Goal: Task Accomplishment & Management: Manage account settings

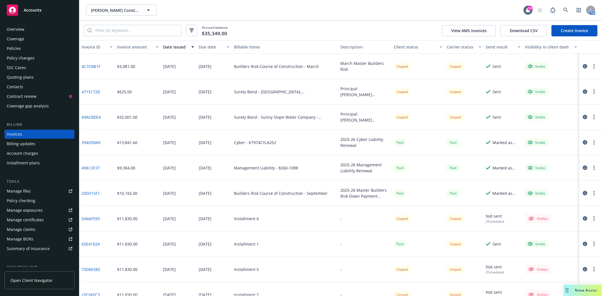
click at [33, 9] on span "Accounts" at bounding box center [33, 10] width 18 height 5
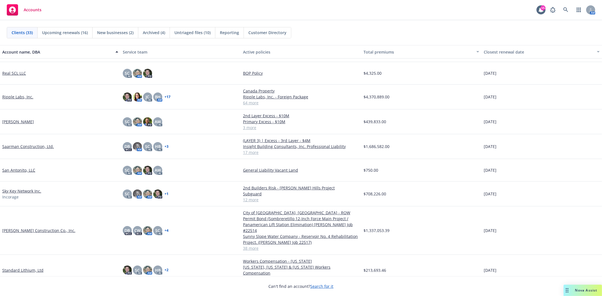
scroll to position [439, 0]
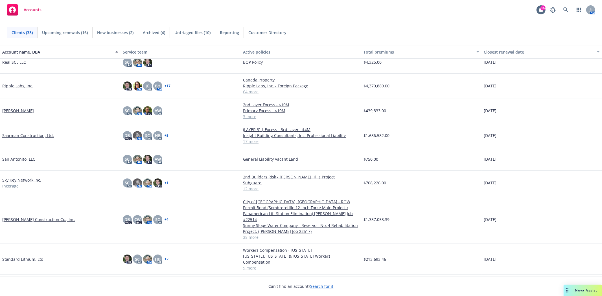
click at [33, 257] on link "Standard Lithium, Ltd" at bounding box center [22, 260] width 41 height 6
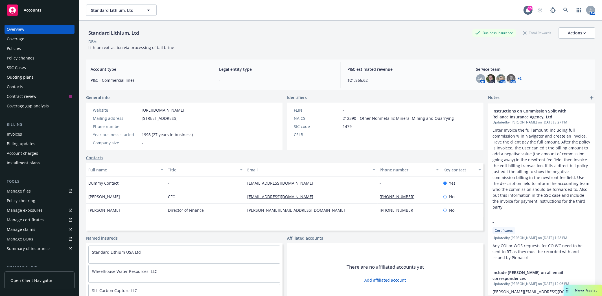
click at [26, 60] on div "Policy changes" at bounding box center [21, 58] width 28 height 9
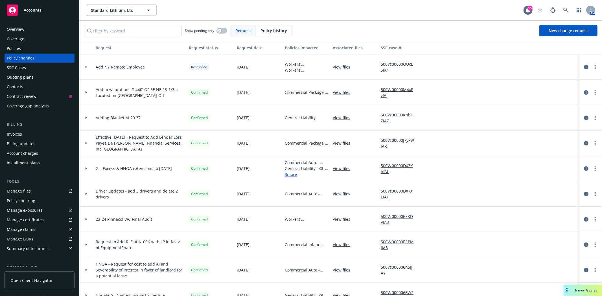
click at [23, 51] on div "Policies" at bounding box center [39, 48] width 65 height 9
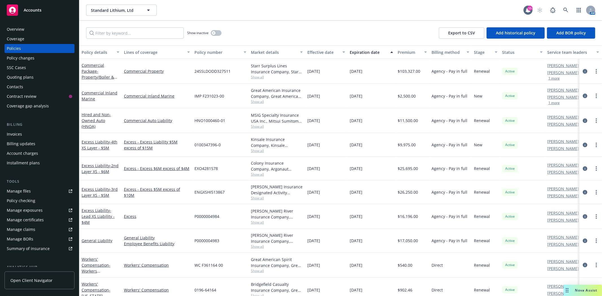
click at [583, 71] on icon "circleInformation" at bounding box center [585, 71] width 5 height 5
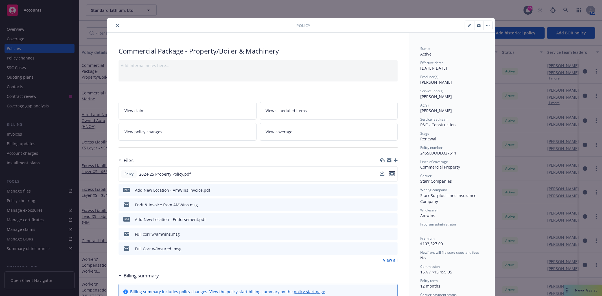
click at [391, 173] on icon "preview file" at bounding box center [391, 174] width 5 height 4
click at [116, 25] on icon "close" at bounding box center [117, 25] width 3 height 3
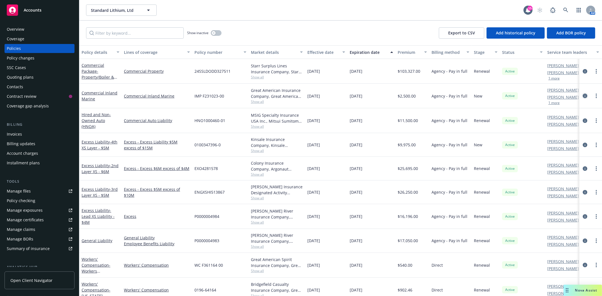
click at [583, 97] on icon "circleInformation" at bounding box center [585, 96] width 5 height 5
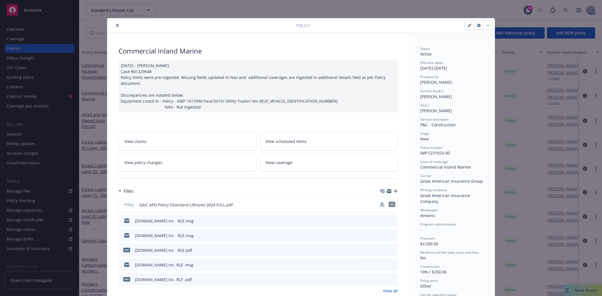
click at [391, 203] on icon "preview file" at bounding box center [391, 205] width 5 height 4
click at [116, 26] on icon "close" at bounding box center [117, 25] width 3 height 3
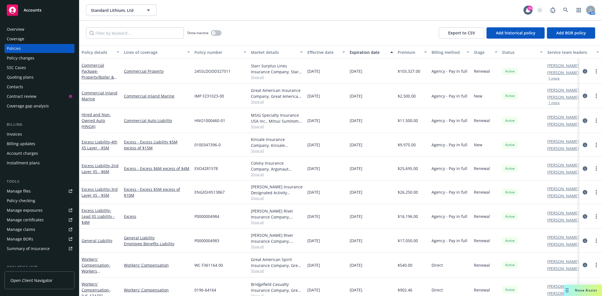
click at [583, 120] on icon "circleInformation" at bounding box center [585, 121] width 5 height 5
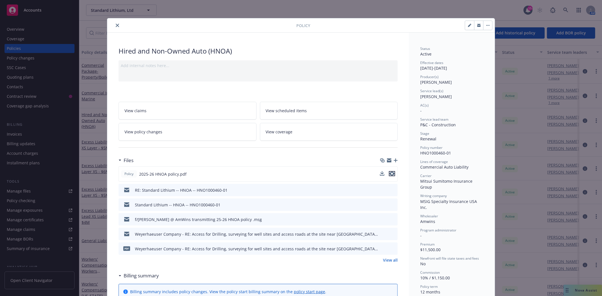
click at [389, 172] on icon "preview file" at bounding box center [391, 174] width 5 height 4
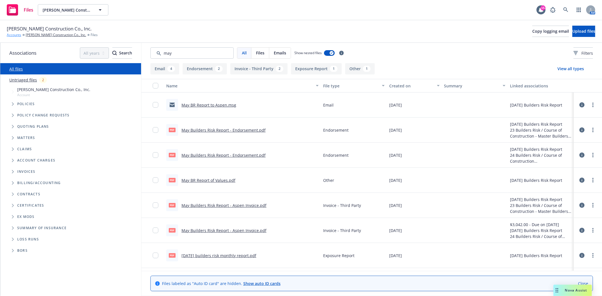
click at [16, 37] on link "Accounts" at bounding box center [14, 34] width 14 height 5
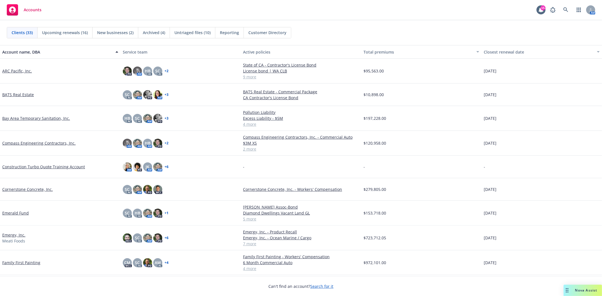
click at [44, 144] on link "Compass Engineering Contractors, Inc." at bounding box center [38, 143] width 73 height 6
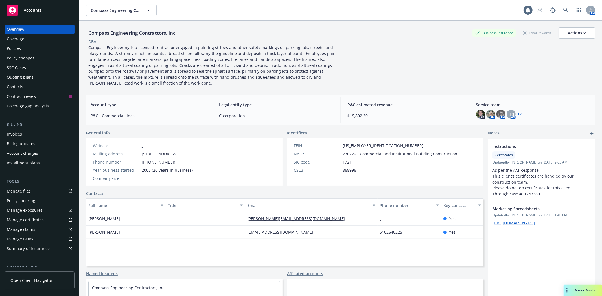
click at [18, 49] on div "Policies" at bounding box center [14, 48] width 14 height 9
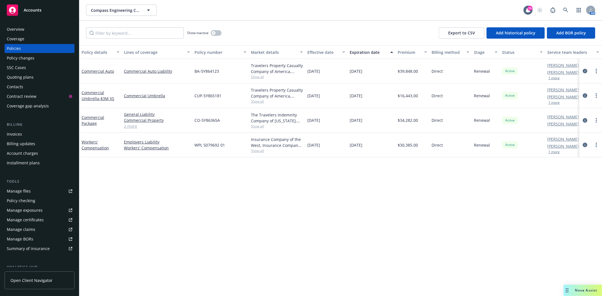
click at [14, 80] on div "Quoting plans" at bounding box center [20, 77] width 27 height 9
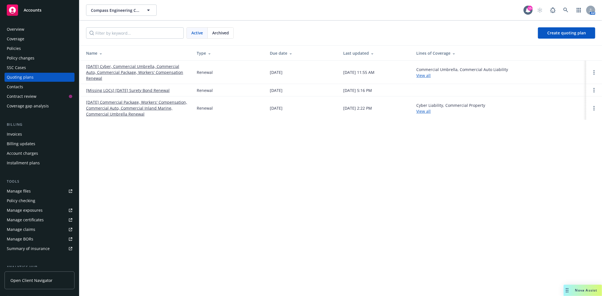
click at [145, 64] on link "09/01/25 Cyber, Commercial Umbrella, Commercial Auto, Commercial Package, Worke…" at bounding box center [137, 72] width 102 height 18
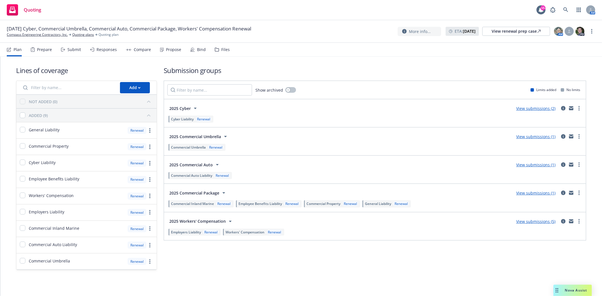
click at [203, 48] on div "Bind" at bounding box center [201, 49] width 9 height 5
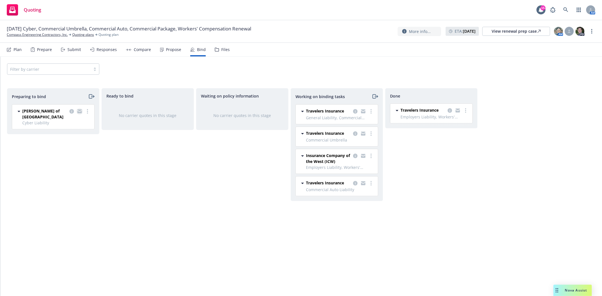
click at [79, 112] on icon "copy logging email" at bounding box center [79, 112] width 5 height 3
click at [45, 35] on link "Compass Engineering Contractors, Inc." at bounding box center [37, 34] width 61 height 5
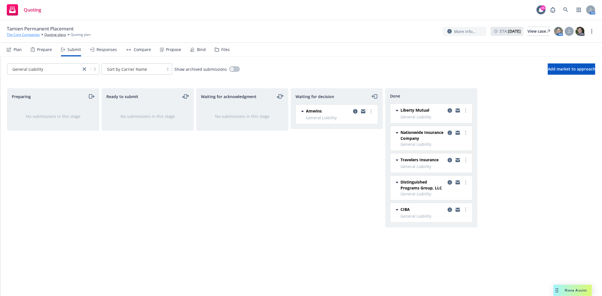
click at [33, 34] on link "The Core Companies" at bounding box center [23, 34] width 33 height 5
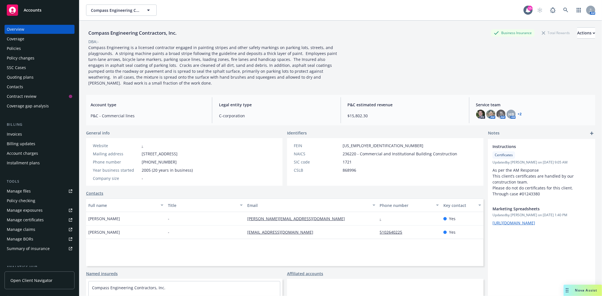
click at [24, 13] on div "Accounts" at bounding box center [39, 10] width 65 height 11
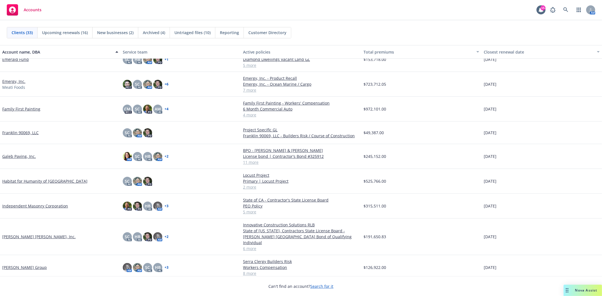
scroll to position [157, 0]
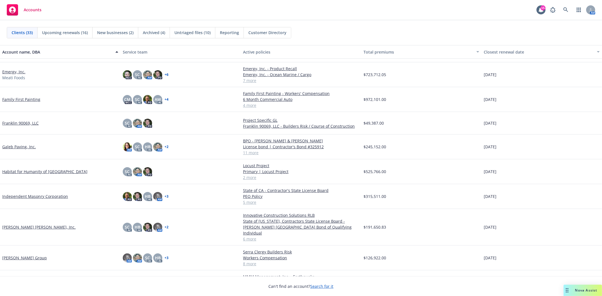
click at [34, 198] on link "Independent Masonry Corporation" at bounding box center [35, 197] width 66 height 6
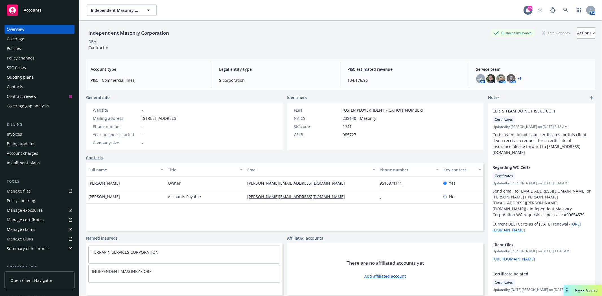
click at [12, 45] on div "Policies" at bounding box center [14, 48] width 14 height 9
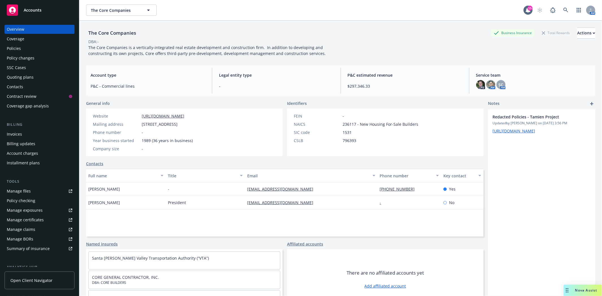
click at [32, 51] on div "Policies" at bounding box center [39, 48] width 65 height 9
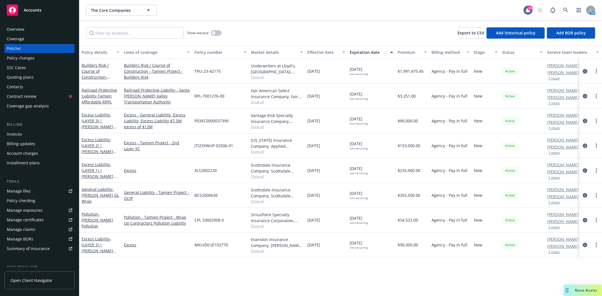
click at [585, 72] on icon "circleInformation" at bounding box center [585, 71] width 5 height 5
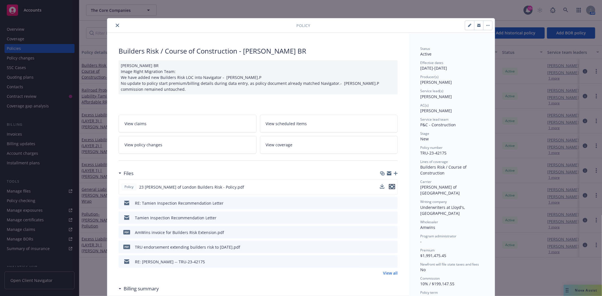
click at [391, 186] on icon "preview file" at bounding box center [391, 187] width 5 height 4
click at [116, 26] on icon "close" at bounding box center [117, 25] width 3 height 3
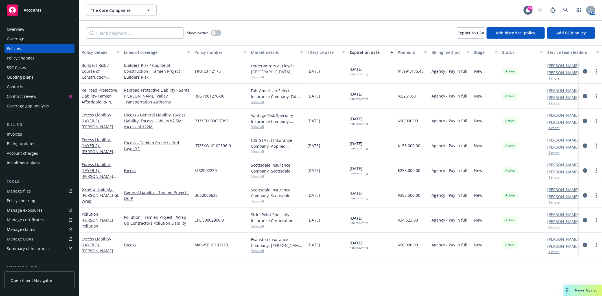
click at [25, 75] on div "Quoting plans" at bounding box center [20, 77] width 27 height 9
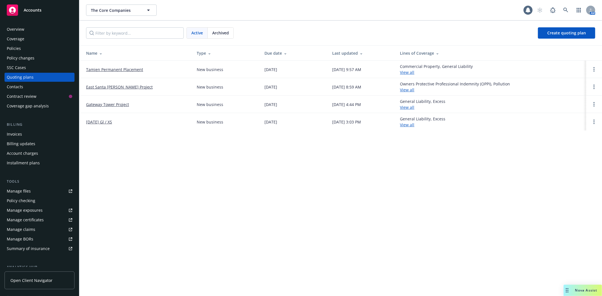
click at [129, 70] on link "Tamien Permanent Placement" at bounding box center [114, 70] width 57 height 6
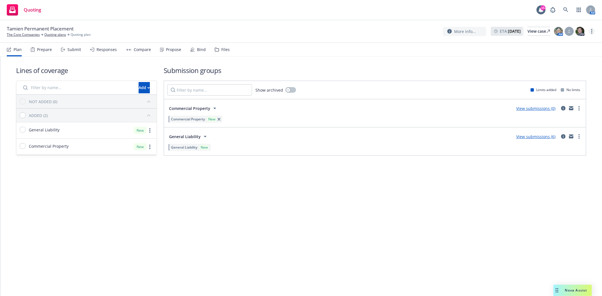
click at [594, 30] on link "more" at bounding box center [591, 31] width 7 height 7
click at [585, 41] on link "Copy logging email" at bounding box center [563, 42] width 63 height 11
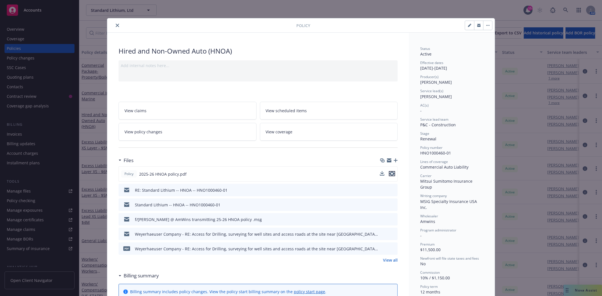
click at [391, 173] on icon "preview file" at bounding box center [391, 174] width 5 height 4
click at [114, 27] on button "close" at bounding box center [117, 25] width 7 height 7
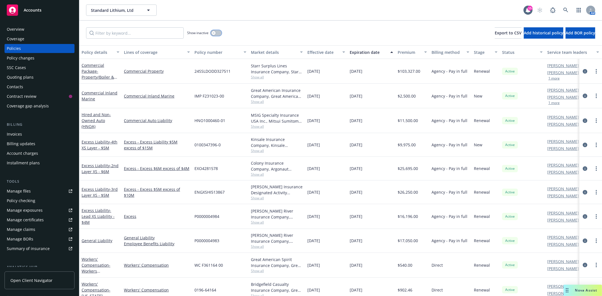
click at [219, 34] on button "button" at bounding box center [216, 33] width 11 height 6
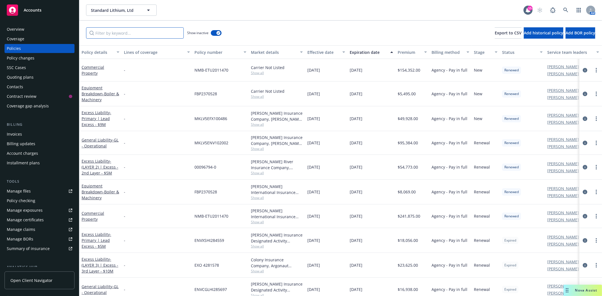
click at [122, 35] on input "Filter by keyword..." at bounding box center [135, 32] width 98 height 11
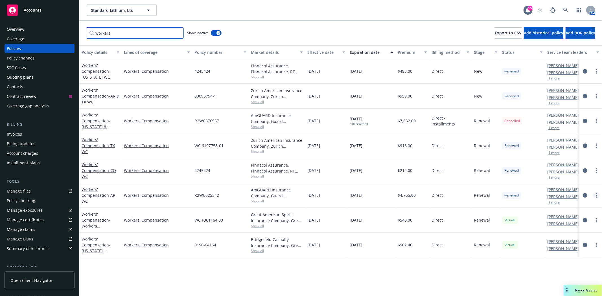
type input "workers"
click at [597, 195] on link "more" at bounding box center [596, 195] width 7 height 7
click at [569, 277] on link "Copy logging email" at bounding box center [566, 274] width 66 height 11
click at [35, 10] on span "Accounts" at bounding box center [33, 10] width 18 height 5
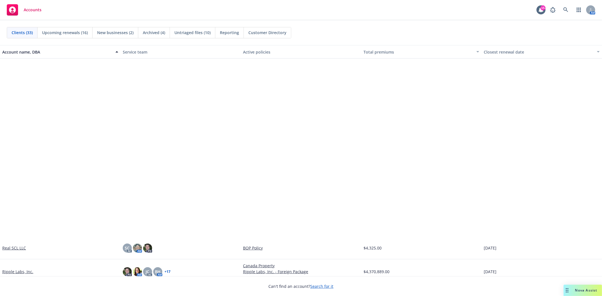
scroll to position [501, 0]
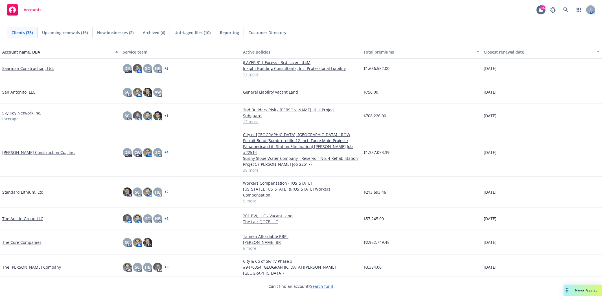
click at [30, 150] on link "[PERSON_NAME] Construction Co., Inc." at bounding box center [38, 153] width 73 height 6
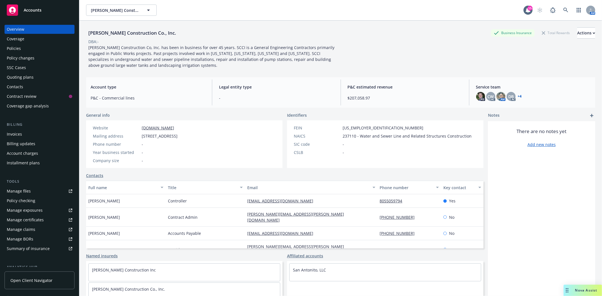
click at [20, 44] on div "Policies" at bounding box center [14, 48] width 14 height 9
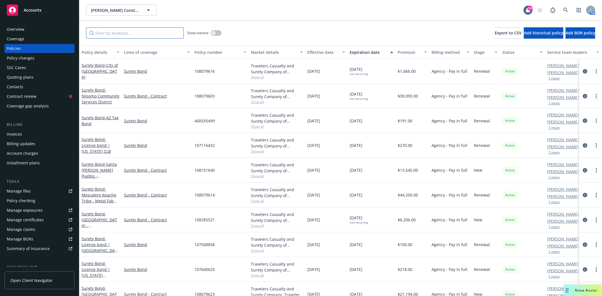
click at [119, 34] on input "Filter by keyword..." at bounding box center [135, 32] width 98 height 11
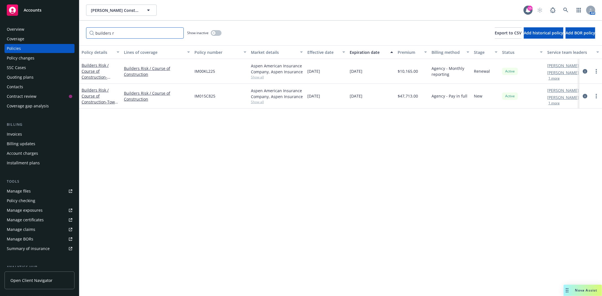
type input "builders r"
click at [215, 35] on button "button" at bounding box center [216, 33] width 11 height 6
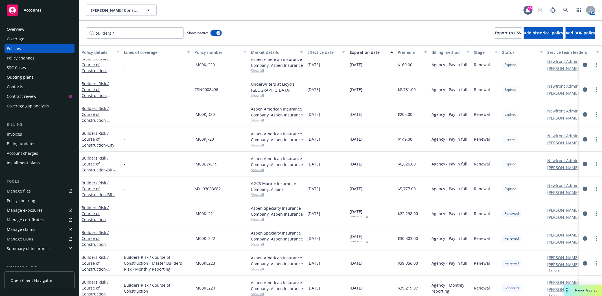
scroll to position [63, 0]
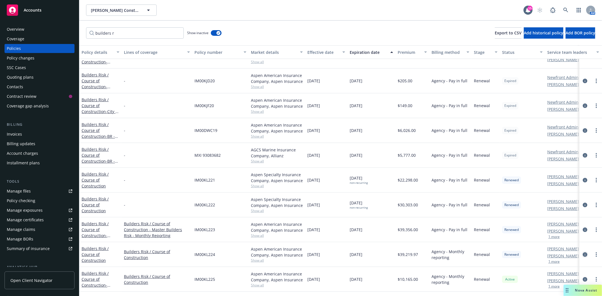
click at [583, 255] on icon "circleInformation" at bounding box center [585, 255] width 5 height 5
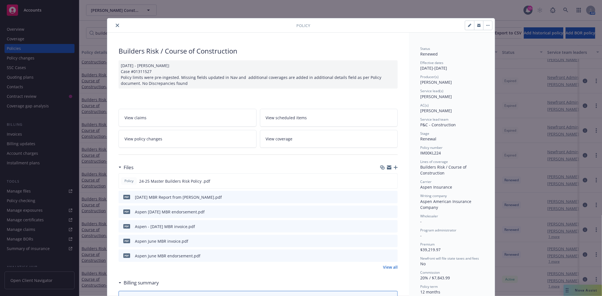
click at [395, 168] on icon "button" at bounding box center [396, 168] width 4 height 4
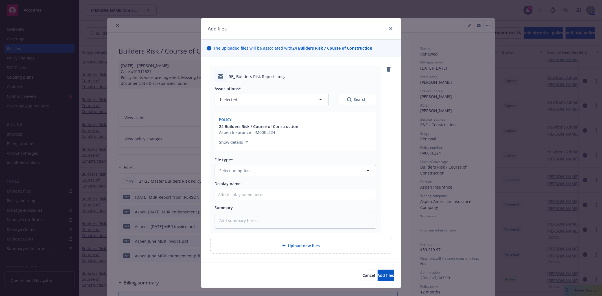
click at [227, 170] on span "Select an option" at bounding box center [235, 171] width 30 height 6
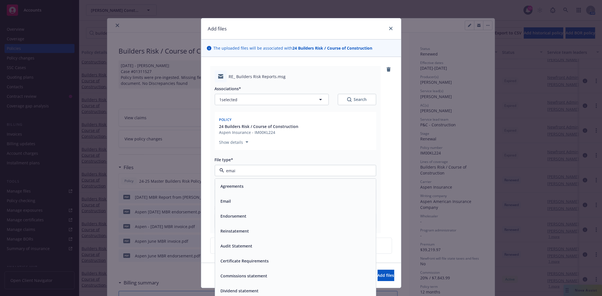
type input "email"
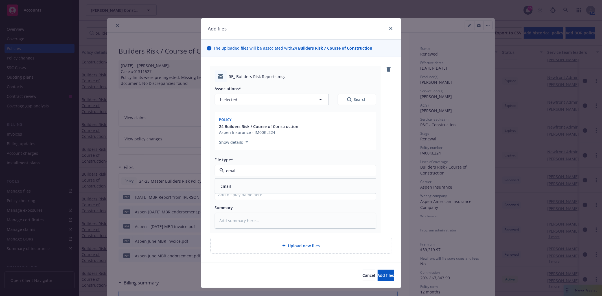
click at [232, 186] on div "Email" at bounding box center [295, 186] width 154 height 8
click at [231, 191] on input "Display name" at bounding box center [295, 194] width 161 height 11
type textarea "x"
type input "f"
type textarea "x"
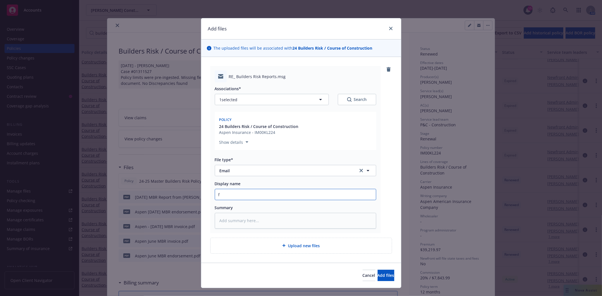
type input "f/"
type textarea "x"
type input "f/L"
type textarea "x"
type input "f/La"
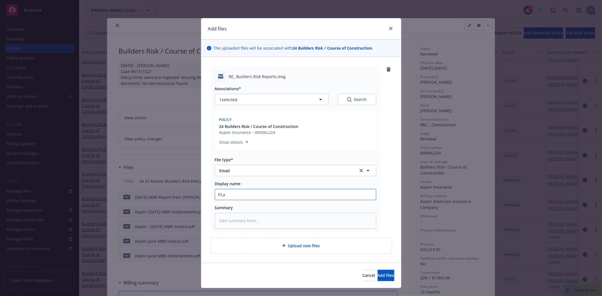
type textarea "x"
type input "f/[PERSON_NAME]"
type textarea "x"
type input "f/Laur"
type textarea "x"
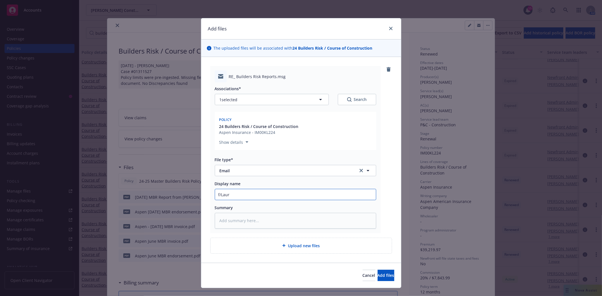
type input "f/[PERSON_NAME]"
type textarea "x"
type input "f/[PERSON_NAME]"
type textarea "x"
type input "f/[PERSON_NAME]"
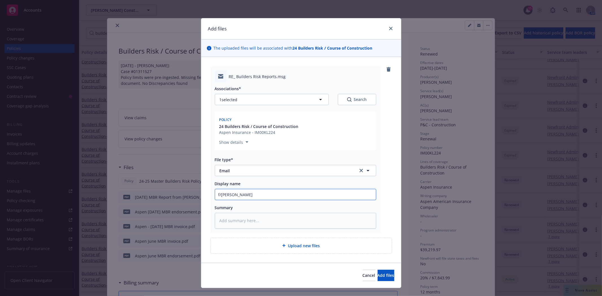
type textarea "x"
type input "f/[PERSON_NAME] @"
type textarea "x"
type input "f/[PERSON_NAME] @"
type textarea "x"
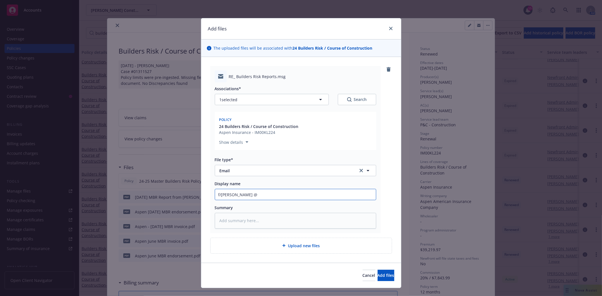
type input "f/[PERSON_NAME] @ i"
type textarea "x"
type input "f/[PERSON_NAME] @ in"
type textarea "x"
type input "f/[PERSON_NAME] @ ins"
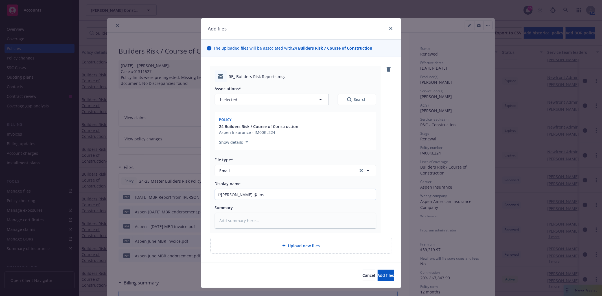
type textarea "x"
type input "f/[PERSON_NAME] @ ins'"
type textarea "x"
type input "f/[PERSON_NAME] @ ins'd"
type textarea "x"
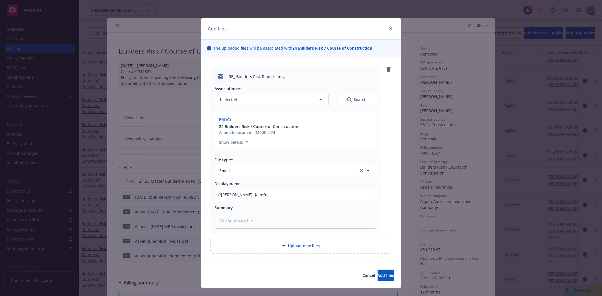
type input "f/[PERSON_NAME] @ ins'd"
type textarea "x"
type input "f/[PERSON_NAME] @ ins'd w"
type textarea "x"
type input "f/[PERSON_NAME] @ ins'd w/"
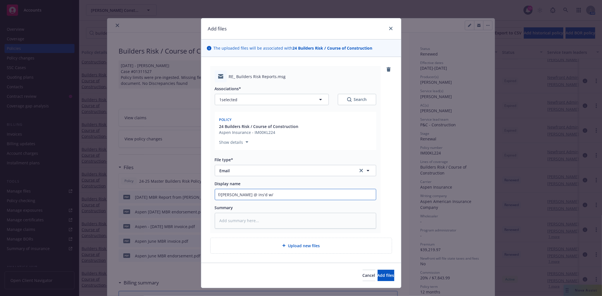
type textarea "x"
type input "f/[PERSON_NAME] @ ins'd w/J"
type textarea "x"
type input "f/[PERSON_NAME] @ ins'd w/Ju"
type textarea "x"
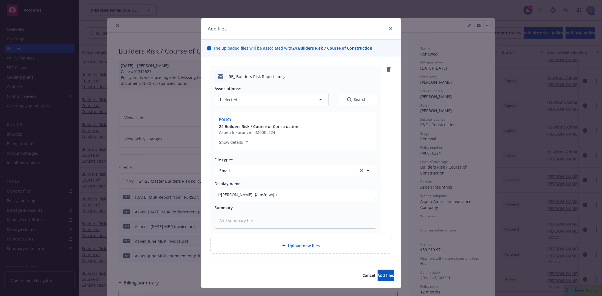
type input "f/[PERSON_NAME] @ ins'd w/Jul"
type textarea "x"
type input "f/[PERSON_NAME] @ ins'd w/July"
type textarea "x"
type input "f/[PERSON_NAME] @ ins'd w/July"
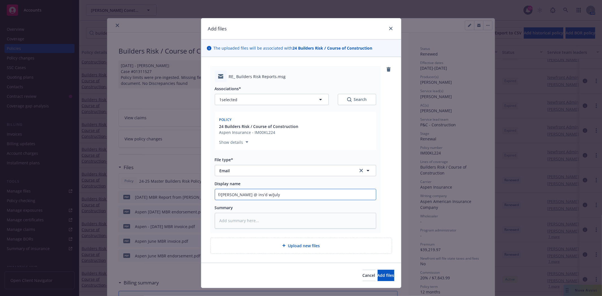
type textarea "x"
type input "f/[PERSON_NAME] @ ins'd w/July M"
type textarea "x"
type input "f/[PERSON_NAME] @ ins'd w/July MB"
type textarea "x"
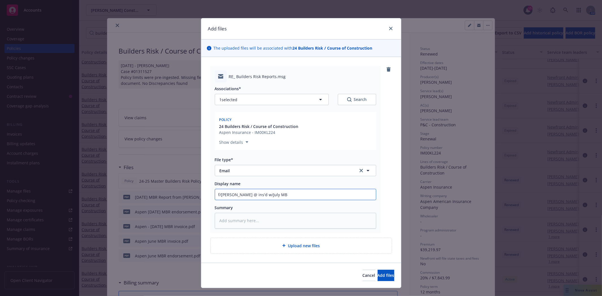
type input "f/[PERSON_NAME] @ ins'd w/July MBR"
type textarea "x"
type input "f/[PERSON_NAME] @ ins'd w/July MBR"
type textarea "x"
type input "f/[PERSON_NAME] @ ins'd w/July MBR r"
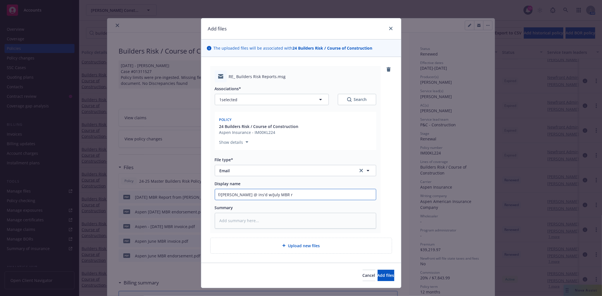
type textarea "x"
type input "f/[PERSON_NAME] @ ins'd w/July MBR re"
type textarea "x"
type input "f/[PERSON_NAME] @ ins'd w/July MBR rep"
type textarea "x"
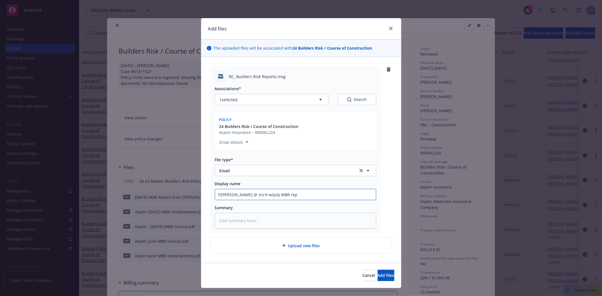
type input "f/[PERSON_NAME] @ ins'd w/July MBR repo"
type textarea "x"
type input "f/[PERSON_NAME] @ ins'd w/July MBR repor"
type textarea "x"
type input "f/[PERSON_NAME] @ ins'd w/July MBR report"
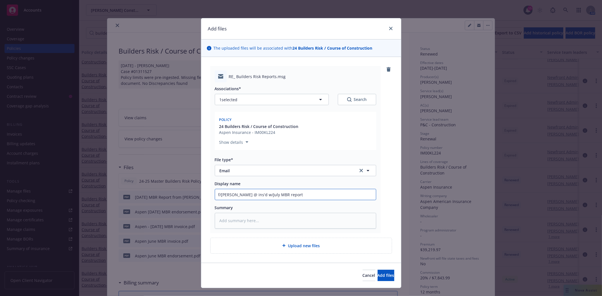
type textarea "x"
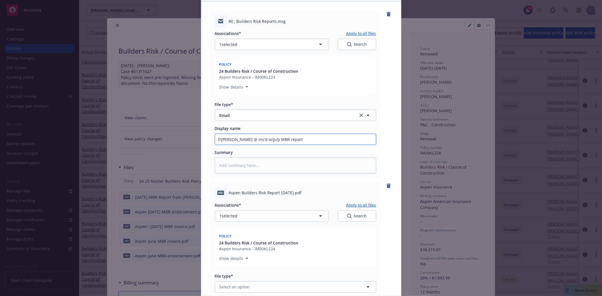
scroll to position [63, 0]
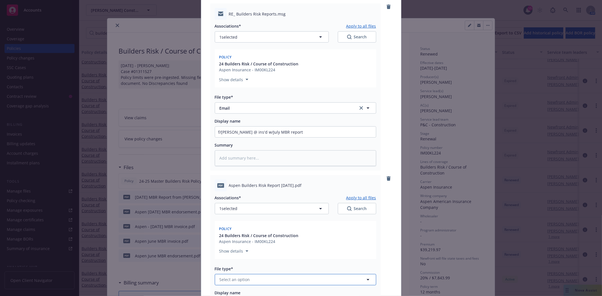
click at [241, 279] on span "Select an option" at bounding box center [235, 280] width 30 height 6
type input "repor"
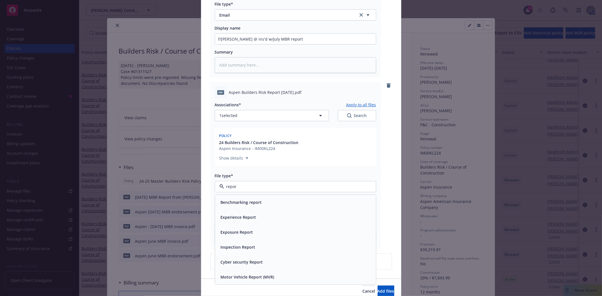
scroll to position [157, 0]
click at [229, 233] on span "Exposure Report" at bounding box center [237, 231] width 32 height 6
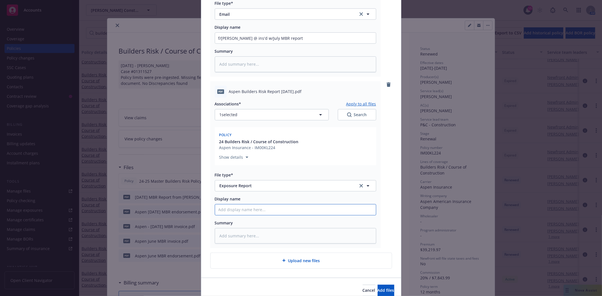
click at [230, 210] on input "Display name" at bounding box center [295, 210] width 161 height 11
type textarea "x"
type input "J"
type textarea "x"
type input "Ju"
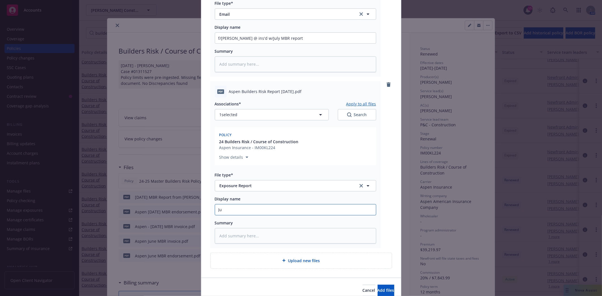
type textarea "x"
type input "[DATE]"
type textarea "x"
type input "July"
type textarea "x"
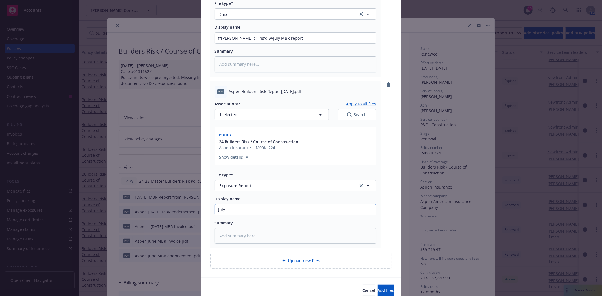
type input "July"
type textarea "x"
type input "[DATE]"
type textarea "x"
type input "[DATE]"
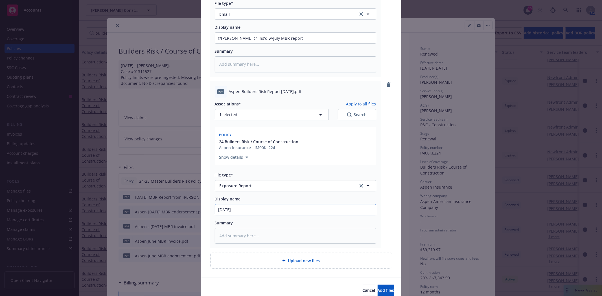
type textarea "x"
type input "July 202"
type textarea "x"
type input "[DATE]"
type textarea "x"
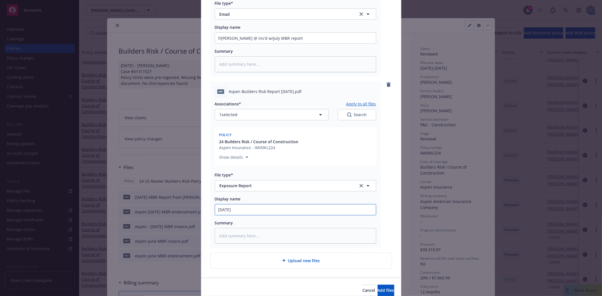
type input "[DATE]"
type textarea "x"
type input "[DATE] M"
type textarea "x"
type input "[DATE] MB"
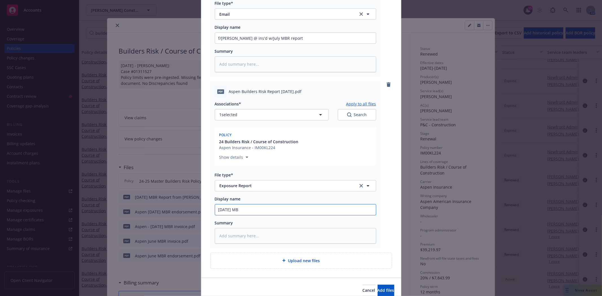
type textarea "x"
type input "[DATE] MBR"
type textarea "x"
type input "[DATE] MBR"
type textarea "x"
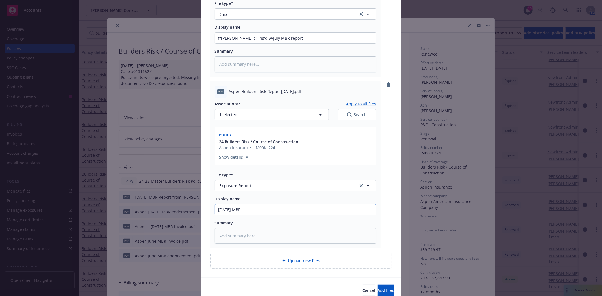
type input "[DATE] MBR r"
type textarea "x"
type input "[DATE] MBR re"
type textarea "x"
type input "[DATE] MBR rep"
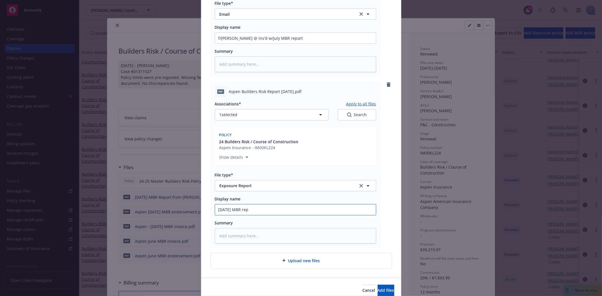
type textarea "x"
type input "[DATE] MBR repor"
type textarea "x"
type input "[DATE] MBR report"
type textarea "x"
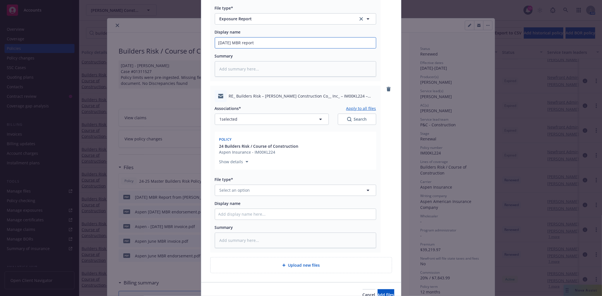
scroll to position [345, 0]
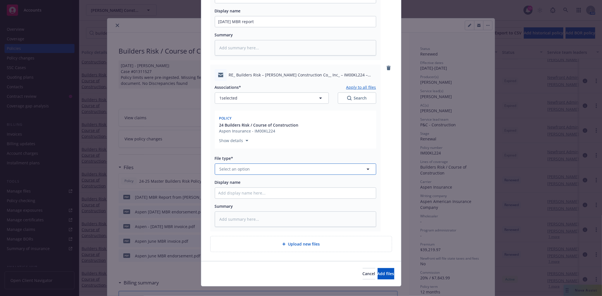
click at [264, 169] on button "Select an option" at bounding box center [295, 169] width 161 height 11
type input "email"
click at [251, 188] on div "Email" at bounding box center [295, 185] width 154 height 8
click at [248, 195] on input "Display name" at bounding box center [295, 193] width 161 height 11
type textarea "x"
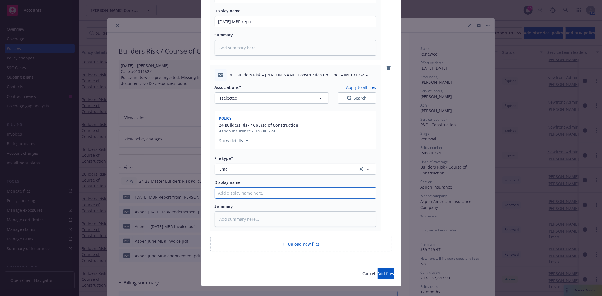
type input "t"
type textarea "x"
type input "t/"
type textarea "x"
type input "t/J"
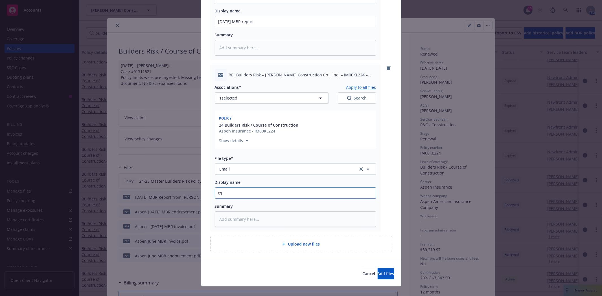
type textarea "x"
type input "t/[PERSON_NAME]"
type textarea "x"
type input "t/Jare"
type textarea "x"
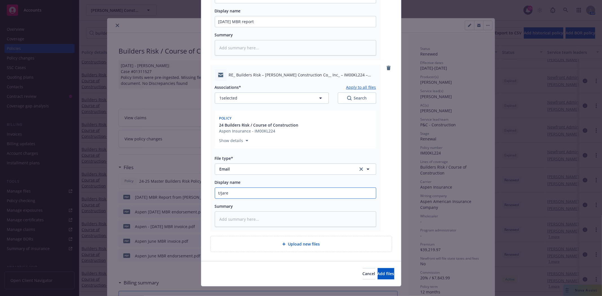
type input "t/[PERSON_NAME]"
type textarea "x"
type input "t/[PERSON_NAME]"
type textarea "x"
type input "t/[PERSON_NAME] @"
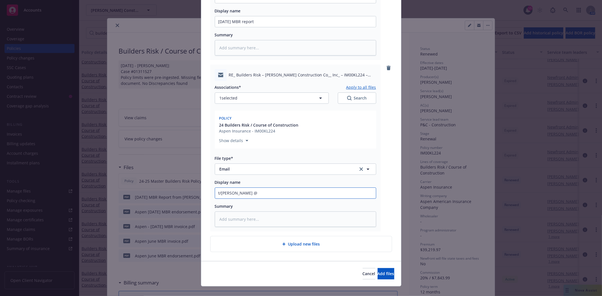
type textarea "x"
type input "t/[PERSON_NAME] @"
type textarea "x"
type input "t/[PERSON_NAME] @ A"
type textarea "x"
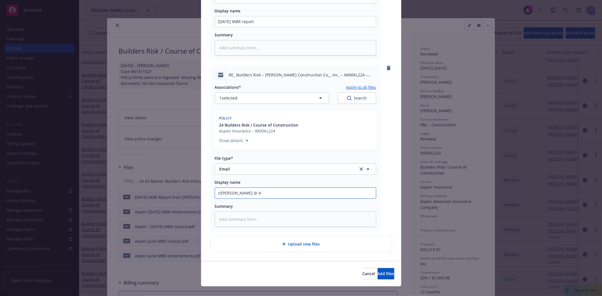
type input "t/[PERSON_NAME] @ As"
type textarea "x"
type input "t/[PERSON_NAME] @ Asp"
type textarea "x"
type input "t/[PERSON_NAME] @ Aspe"
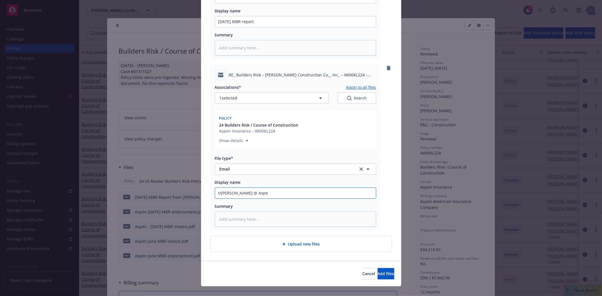
type textarea "x"
type input "t/[PERSON_NAME] @ Aspen"
type textarea "x"
type input "t/[PERSON_NAME] @ Aspen"
type textarea "x"
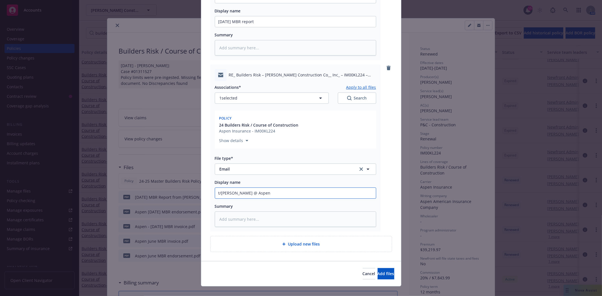
type input "t/[PERSON_NAME] @ Aspen w"
type textarea "x"
type input "t/[PERSON_NAME] @ Aspen w/"
type textarea "x"
type input "t/[PERSON_NAME] @ Aspen w/J"
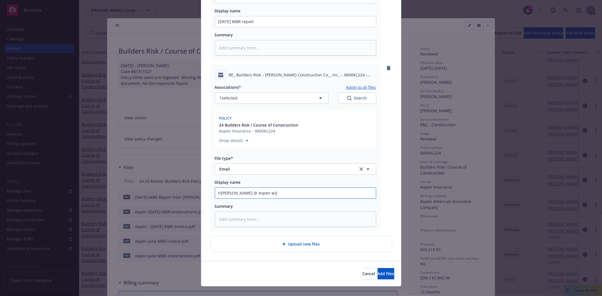
type textarea "x"
type input "t/[PERSON_NAME] @ Aspen w/Ju"
type textarea "x"
type input "t/[PERSON_NAME] @ Aspen w/Jul"
type textarea "x"
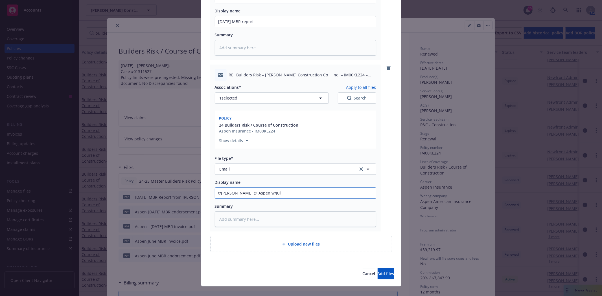
type input "t/[PERSON_NAME] @ Aspen w/July"
type textarea "x"
type input "t/[PERSON_NAME] @ Aspen w/July"
type textarea "x"
type input "t/[PERSON_NAME] @ Aspen w/[DATE]"
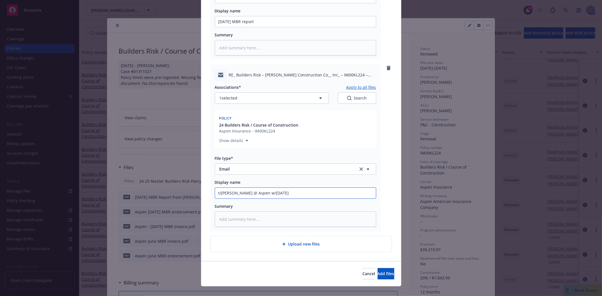
type textarea "x"
type input "t/[PERSON_NAME] @ Aspen w/[DATE]"
type textarea "x"
type input "t/[PERSON_NAME] @ Aspen w/July 202"
type textarea "x"
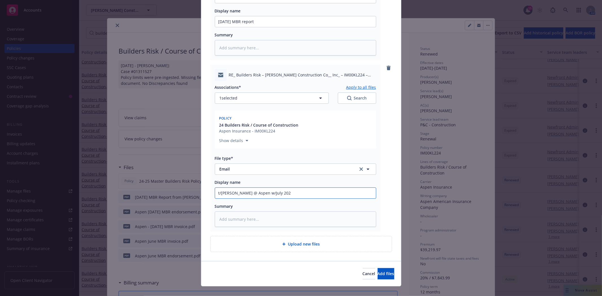
type input "t/[PERSON_NAME] @ Aspen w/[DATE]"
type textarea "x"
type input "t/[PERSON_NAME] @ Aspen w/[DATE]"
type textarea "x"
type input "t/[PERSON_NAME] @ Aspen w/[DATE] M"
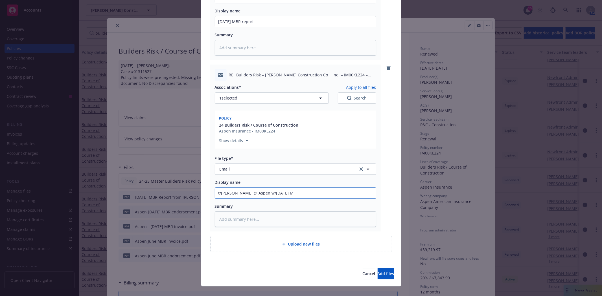
type textarea "x"
type input "t/[PERSON_NAME] @ Aspen w/[DATE] MB"
type textarea "x"
type input "t/[PERSON_NAME] @ Aspen w/[DATE] MBR"
type textarea "x"
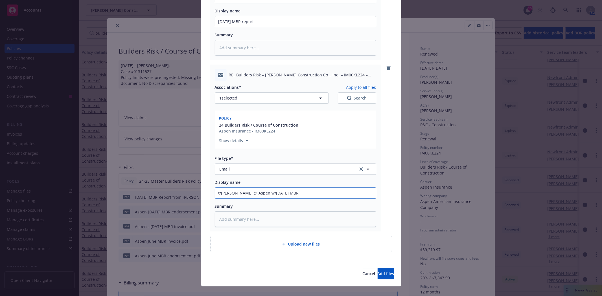
type input "t/[PERSON_NAME] @ Aspen w/[DATE] MBR"
type textarea "x"
type input "t/[PERSON_NAME] @ Aspen w/[DATE] MBR r"
type textarea "x"
type input "t/[PERSON_NAME] @ Aspen w/[DATE] MBR re"
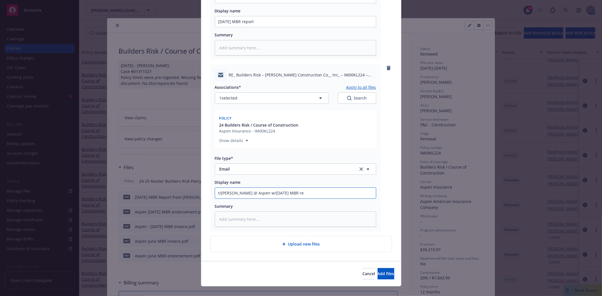
type textarea "x"
type input "t/[PERSON_NAME] @ Aspen w/[DATE] MBR rep"
type textarea "x"
type input "t/[PERSON_NAME] @ Aspen w/[DATE] MBR repo"
type textarea "x"
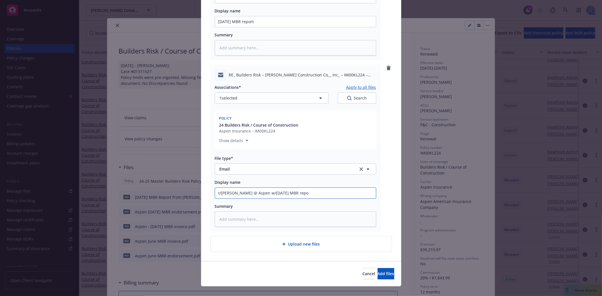
type input "t/[PERSON_NAME] @ Aspen w/[DATE] MBR repor"
type textarea "x"
type input "t/[PERSON_NAME] @ Aspen w/[DATE] MBR report"
click at [378, 275] on span "Add files" at bounding box center [386, 273] width 17 height 5
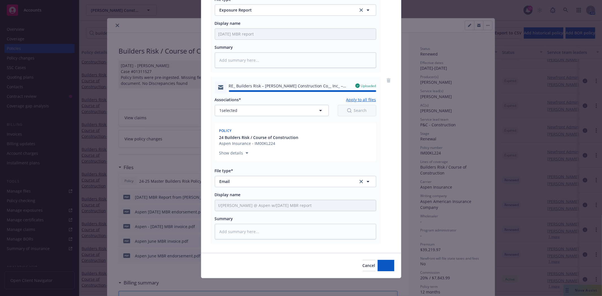
type textarea "x"
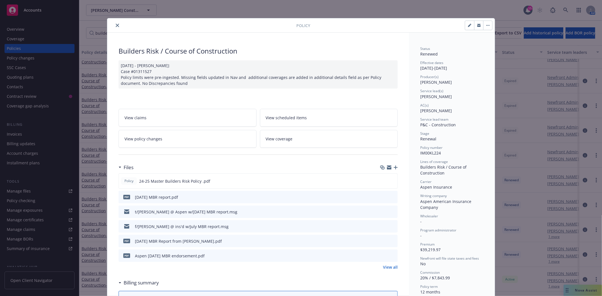
click at [114, 25] on button "close" at bounding box center [117, 25] width 7 height 7
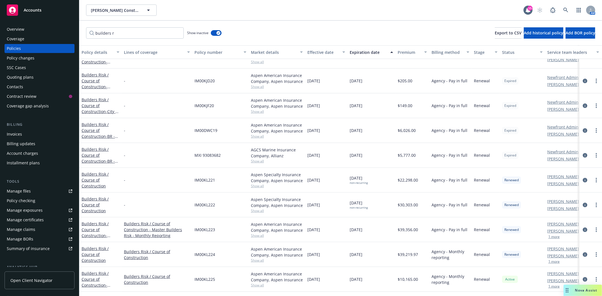
click at [38, 6] on div "Accounts" at bounding box center [39, 10] width 65 height 11
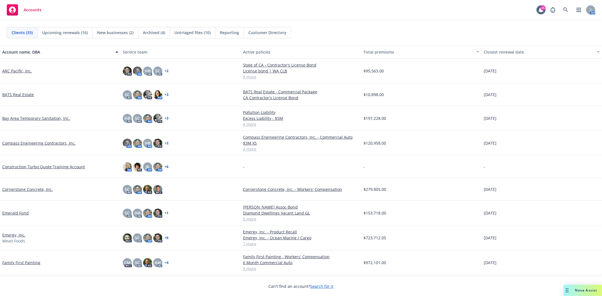
click at [16, 71] on link "ARC Pacific, Inc." at bounding box center [17, 71] width 30 height 6
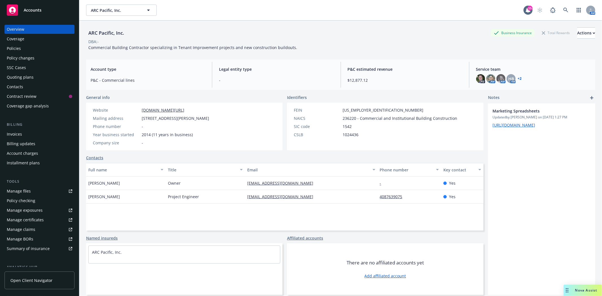
click at [12, 49] on div "Policies" at bounding box center [14, 48] width 14 height 9
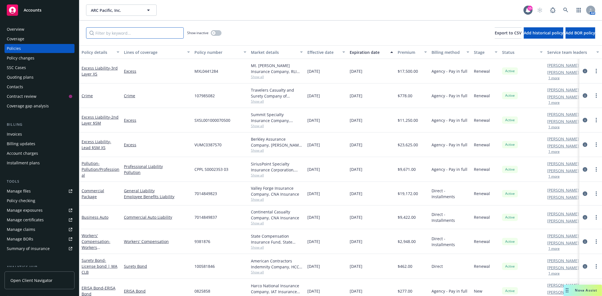
click at [148, 33] on input "Filter by keyword..." at bounding box center [135, 32] width 98 height 11
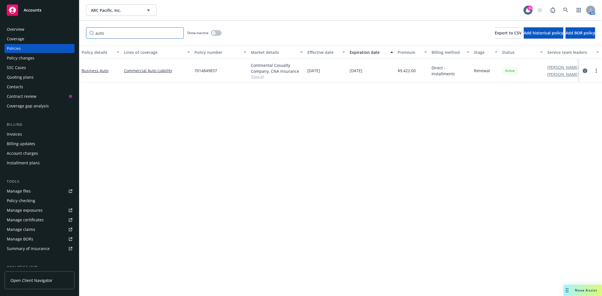
type input "auto"
click at [583, 71] on icon "circleInformation" at bounding box center [585, 71] width 5 height 5
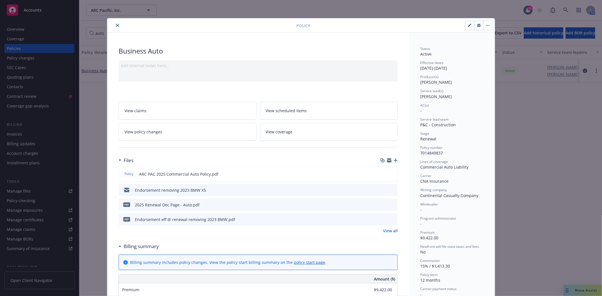
click at [475, 28] on button "button" at bounding box center [478, 25] width 9 height 9
click at [116, 25] on icon "close" at bounding box center [117, 25] width 3 height 3
